Goal: Check status: Check status

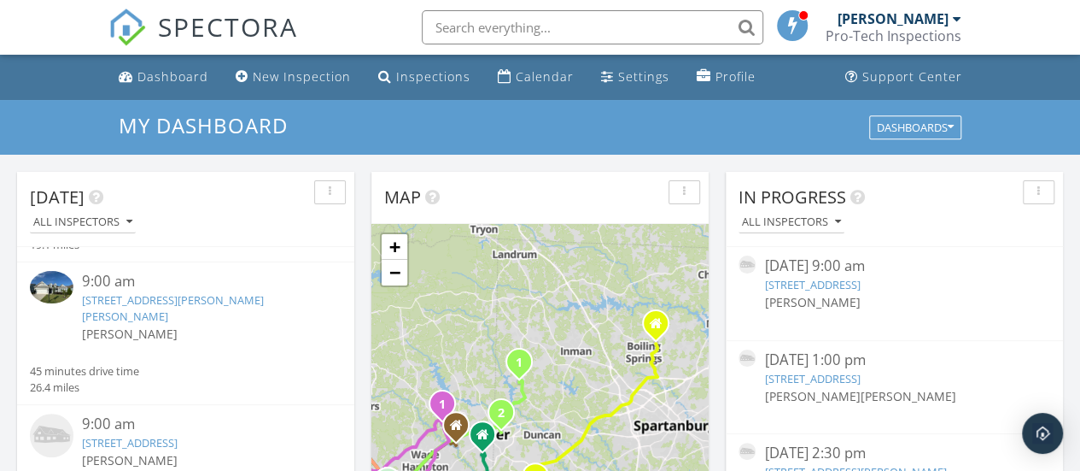
scroll to position [106, 0]
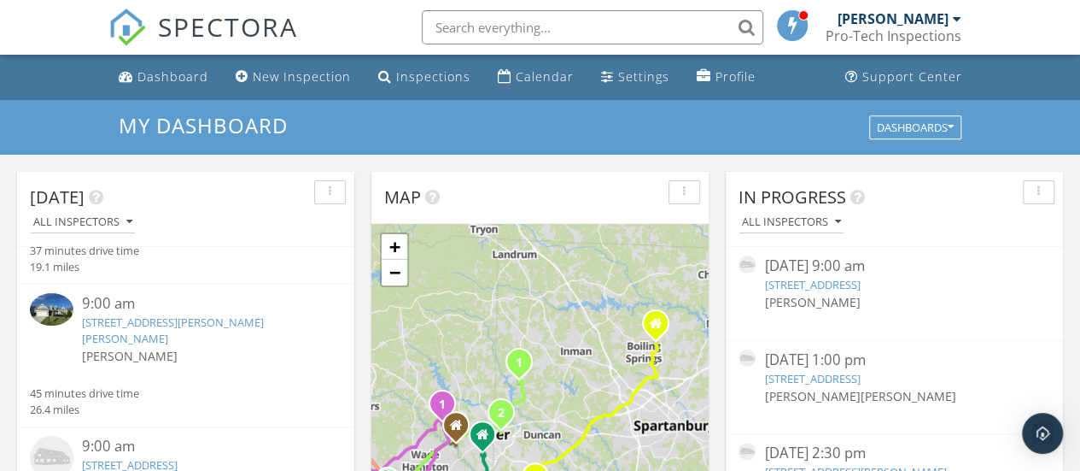
click at [184, 314] on link "8 Octavia Rd, Taylors, SC 29687" at bounding box center [173, 330] width 182 height 32
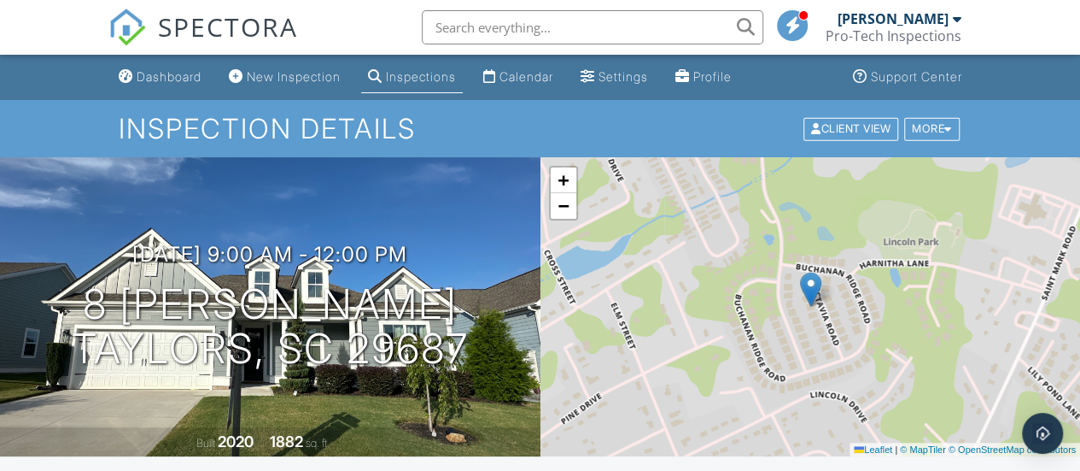
click at [184, 299] on h1 "8 [PERSON_NAME] [PERSON_NAME], SC 29687" at bounding box center [270, 327] width 397 height 91
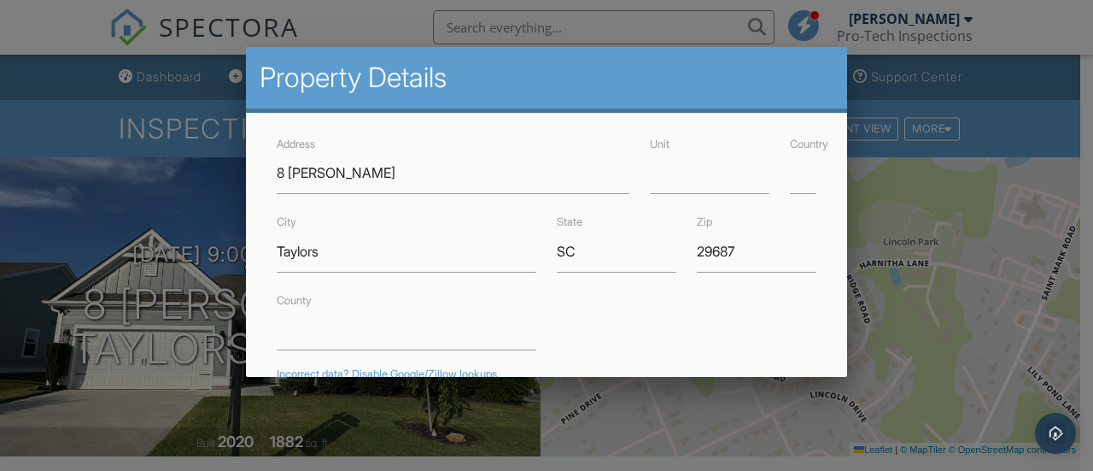
click at [1032, 32] on div at bounding box center [546, 209] width 1093 height 588
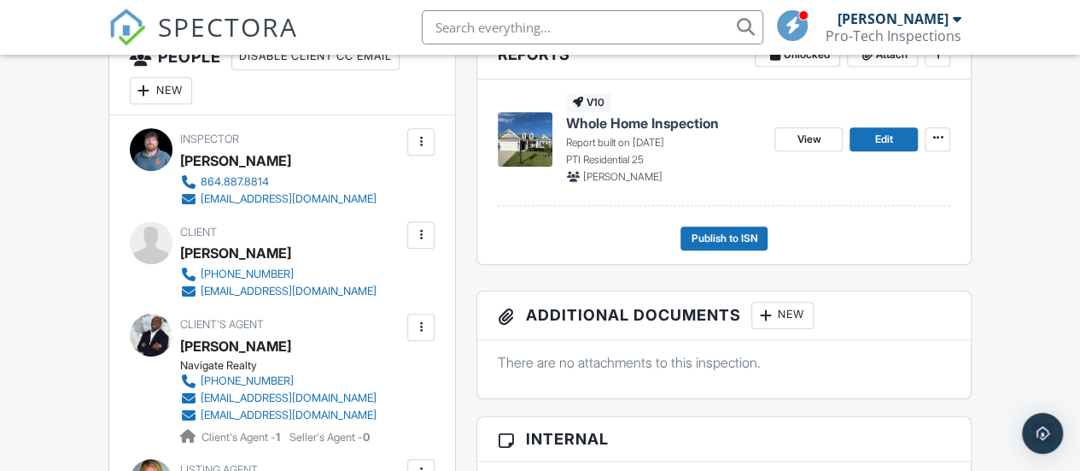
scroll to position [354, 0]
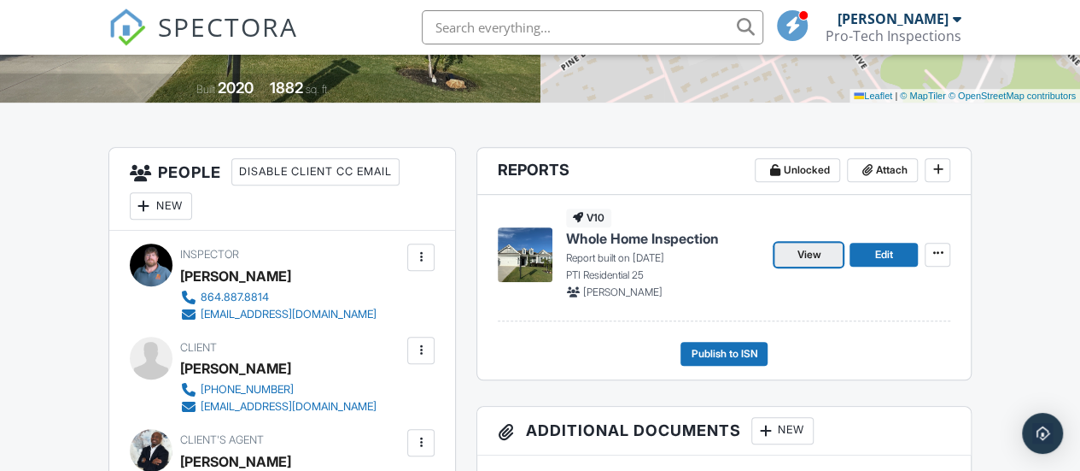
click at [813, 257] on span "View" at bounding box center [809, 254] width 24 height 17
